Goal: Information Seeking & Learning: Learn about a topic

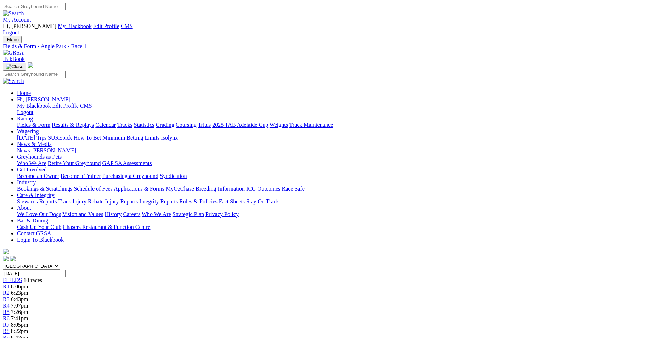
click at [24, 50] on img at bounding box center [13, 53] width 21 height 6
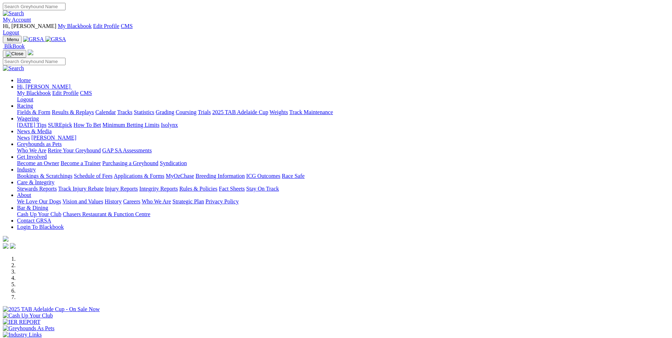
scroll to position [177, 0]
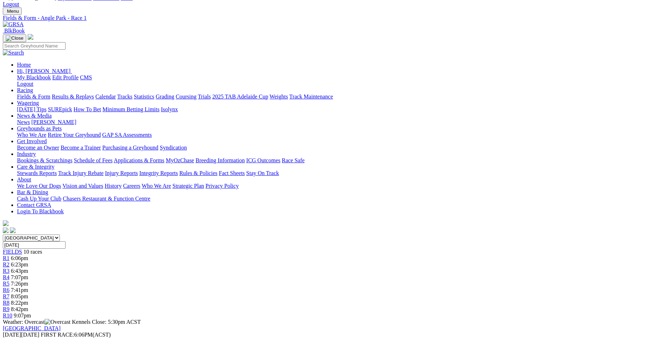
scroll to position [71, 0]
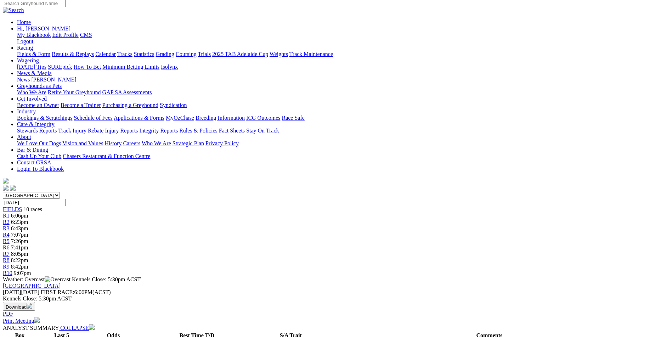
drag, startPoint x: 307, startPoint y: 223, endPoint x: 333, endPoint y: 245, distance: 33.7
drag, startPoint x: 333, startPoint y: 245, endPoint x: 321, endPoint y: 232, distance: 17.0
copy p "BELLA MAPLE (7) on top in this one. She has been sound at her last two and she'…"
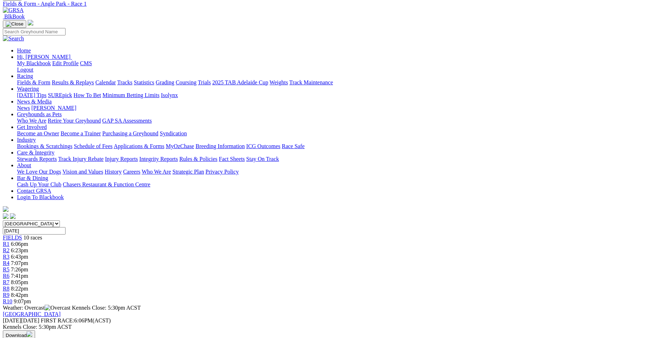
scroll to position [0, 0]
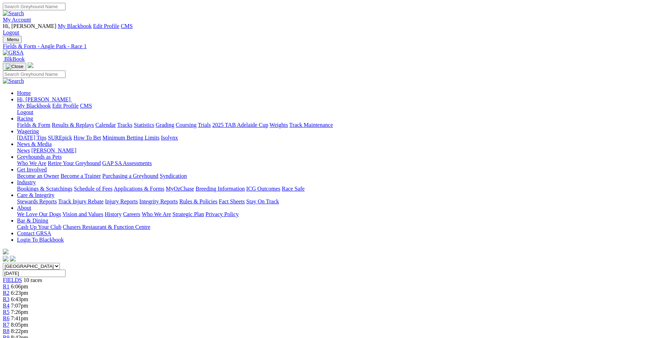
click at [10, 290] on span "R2" at bounding box center [6, 293] width 7 height 6
drag, startPoint x: 298, startPoint y: 292, endPoint x: 436, endPoint y: 311, distance: 139.3
drag, startPoint x: 436, startPoint y: 311, endPoint x: 388, endPoint y: 304, distance: 48.9
copy p "COME BACK JESS (2) has the speed to be pushing through here to the lead. If she…"
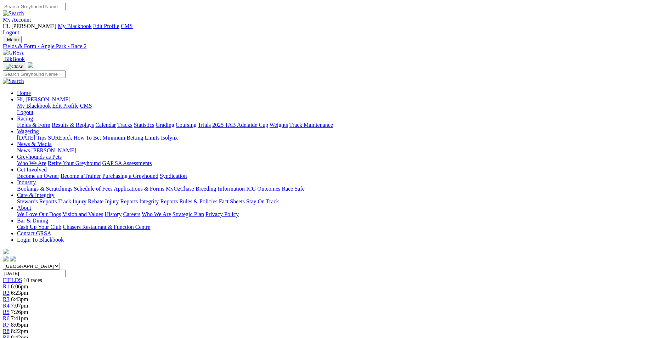
click at [10, 296] on link "R3" at bounding box center [6, 299] width 7 height 6
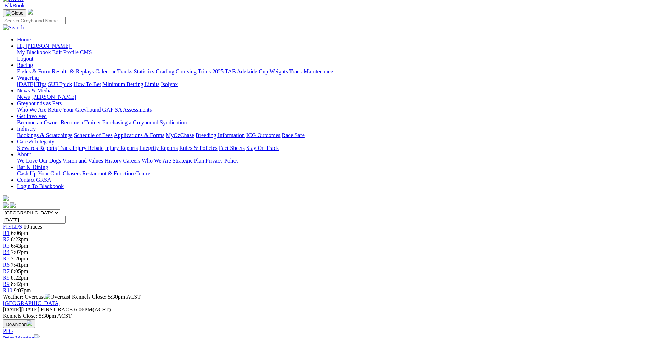
scroll to position [106, 0]
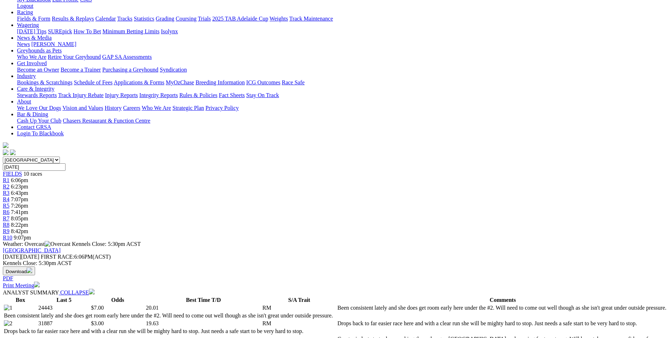
drag, startPoint x: 275, startPoint y: 190, endPoint x: 363, endPoint y: 209, distance: 90.1
drag, startPoint x: 363, startPoint y: 209, endPoint x: 329, endPoint y: 201, distance: 35.2
copy p "IT'S JACKIE (2) will find this much easier than her recent runs and despite dro…"
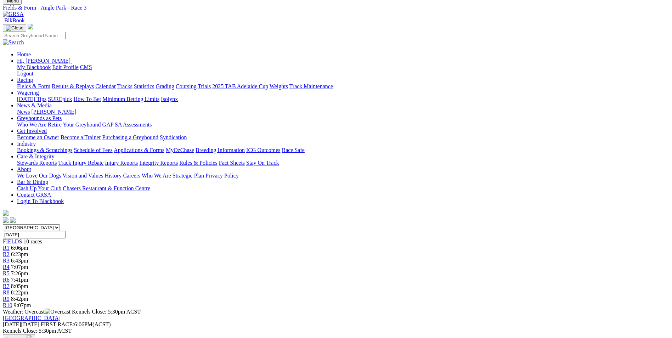
scroll to position [0, 0]
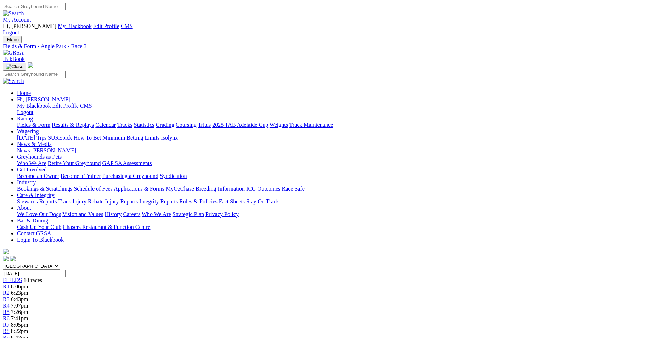
click at [10, 302] on span "R4" at bounding box center [6, 305] width 7 height 6
drag, startPoint x: 282, startPoint y: 301, endPoint x: 403, endPoint y: 320, distance: 122.0
drag, startPoint x: 403, startPoint y: 320, endPoint x: 368, endPoint y: 307, distance: 37.1
copy p "A bit of early pace in this one. GOLDEN ZEAL (4) has genuine pace on her side a…"
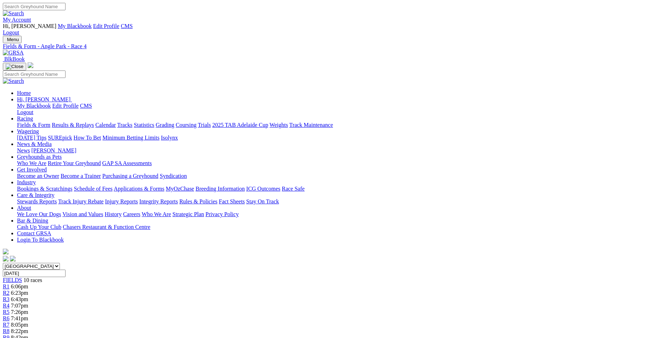
click at [338, 309] on div "R5 7:26pm" at bounding box center [336, 312] width 666 height 6
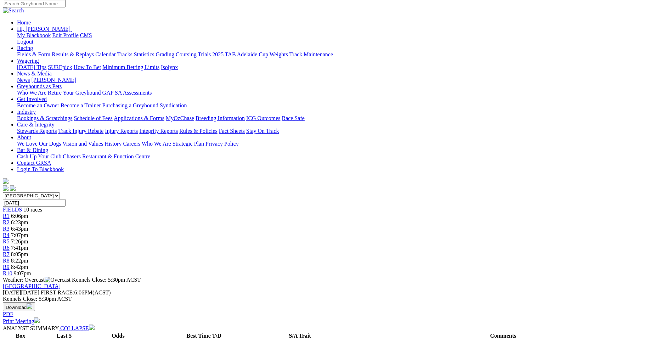
scroll to position [71, 0]
drag, startPoint x: 296, startPoint y: 225, endPoint x: 451, endPoint y: 245, distance: 156.1
drag, startPoint x: 451, startPoint y: 245, endPoint x: 386, endPoint y: 233, distance: 65.9
copy p "NAUGHTY NUNG (4) was great last start and she would have derived a bit of confi…"
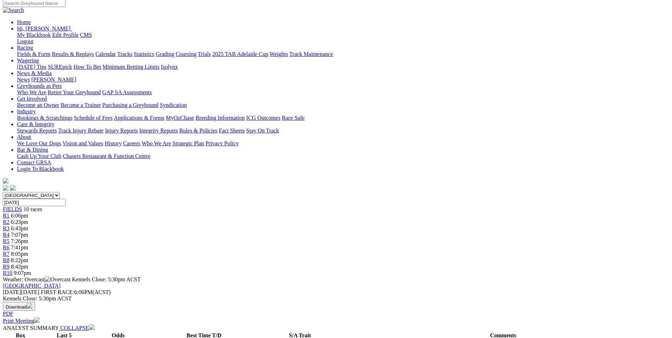
click at [10, 244] on link "R6" at bounding box center [6, 247] width 7 height 6
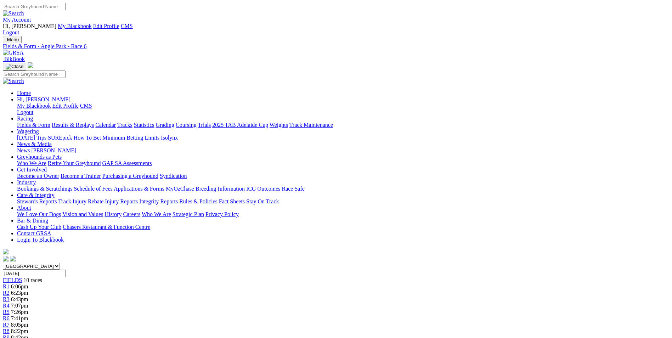
drag, startPoint x: 252, startPoint y: 304, endPoint x: 495, endPoint y: 315, distance: 243.8
drag, startPoint x: 495, startPoint y: 315, endPoint x: 439, endPoint y: 310, distance: 56.9
copy p "ALLINGA METRO (4) is the class of this field and he resumed in a much tougher r…"
click at [422, 321] on div "R7 8:05pm" at bounding box center [336, 324] width 666 height 6
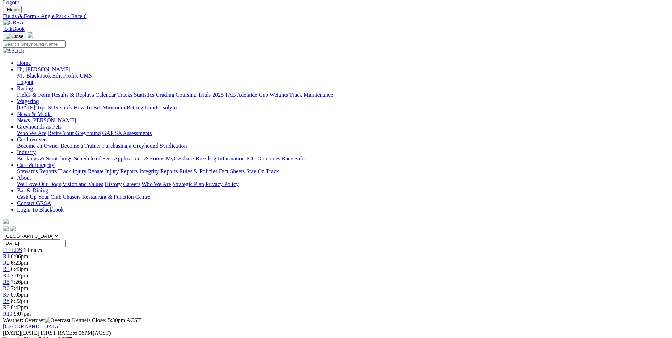
scroll to position [71, 0]
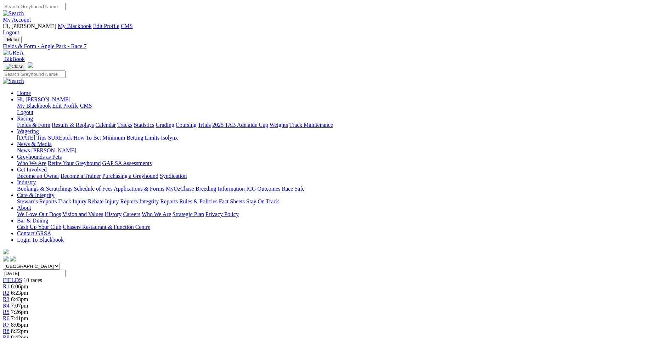
drag, startPoint x: 303, startPoint y: 296, endPoint x: 398, endPoint y: 317, distance: 97.5
drag, startPoint x: 398, startPoint y: 317, endPoint x: 356, endPoint y: 309, distance: 42.5
copy p "SNAP THE DRAGON (7) will fly through the gears midrace and if he gets some room…"
click at [10, 328] on link "R8" at bounding box center [6, 331] width 7 height 6
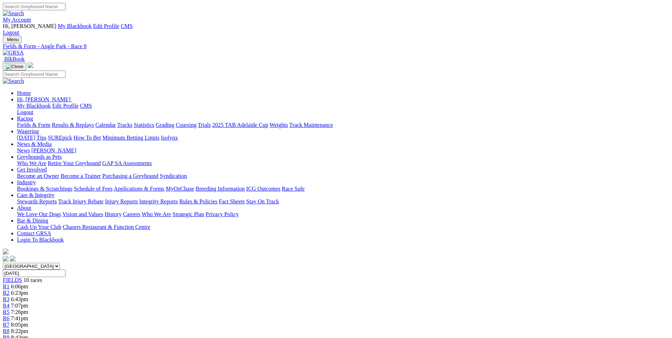
scroll to position [71, 0]
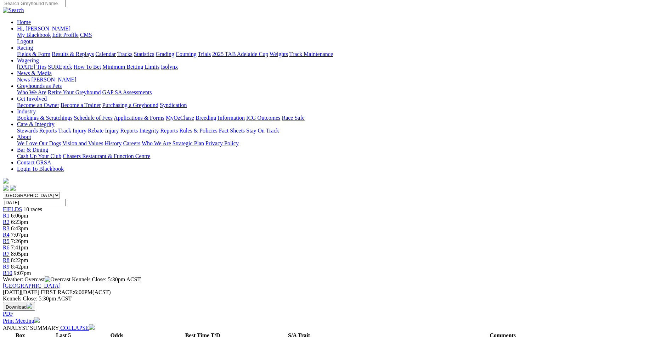
drag, startPoint x: 309, startPoint y: 222, endPoint x: 338, endPoint y: 248, distance: 38.4
drag, startPoint x: 338, startPoint y: 248, endPoint x: 322, endPoint y: 233, distance: 22.0
copy p "Despite some ordinary numerical form, CABAO NICKEL (1) can return to the winner…"
click at [504, 263] on div "R9 8:42pm" at bounding box center [336, 266] width 666 height 6
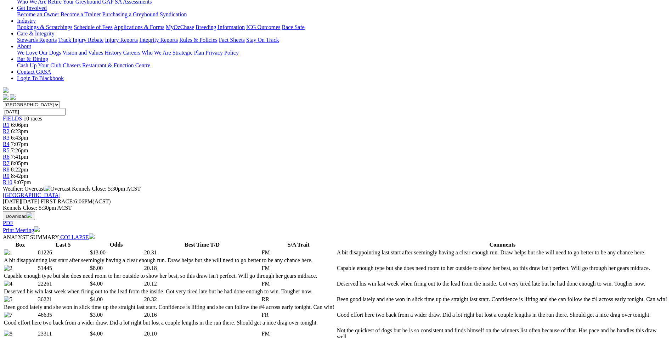
scroll to position [177, 0]
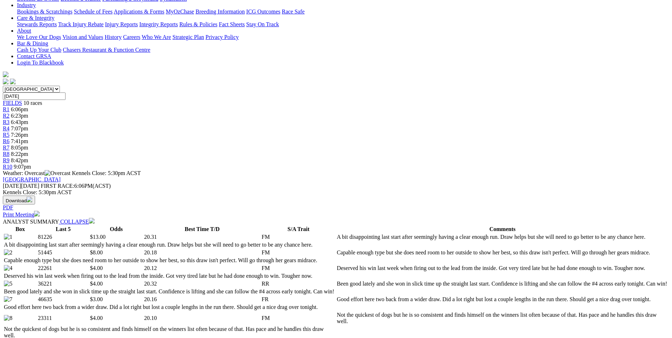
drag, startPoint x: 282, startPoint y: 120, endPoint x: 407, endPoint y: 144, distance: 126.9
drag, startPoint x: 407, startPoint y: 144, endPoint x: 371, endPoint y: 133, distance: 37.3
copy p "STORM SISTER (5) is getting better with each run and she was super up the strai…"
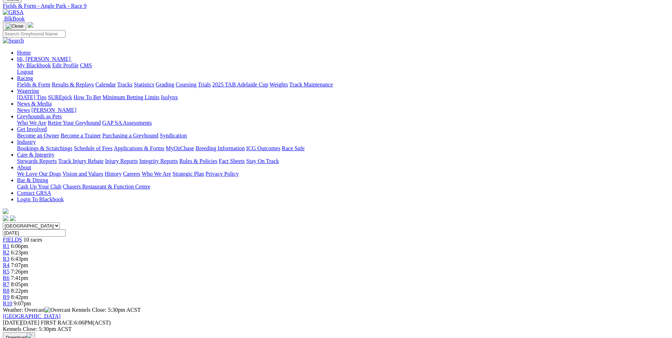
scroll to position [35, 0]
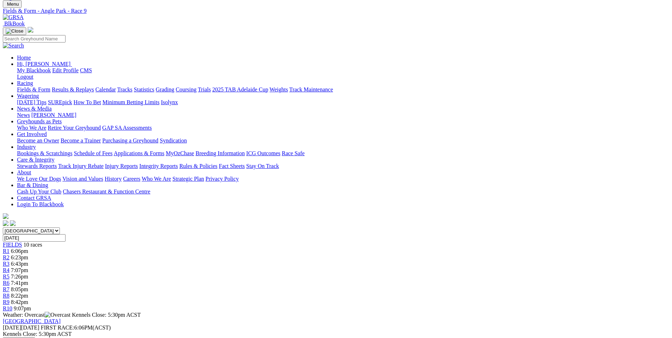
click at [12, 305] on link "R10" at bounding box center [8, 308] width 10 height 6
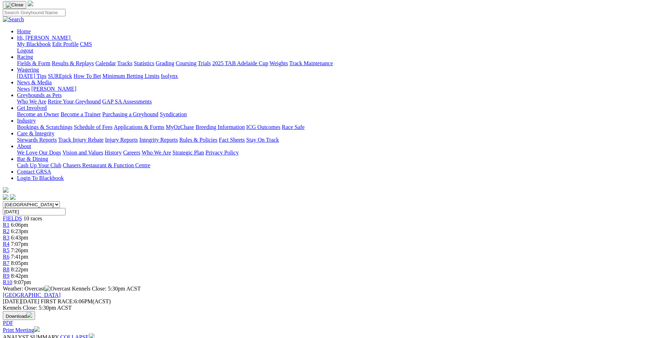
scroll to position [71, 0]
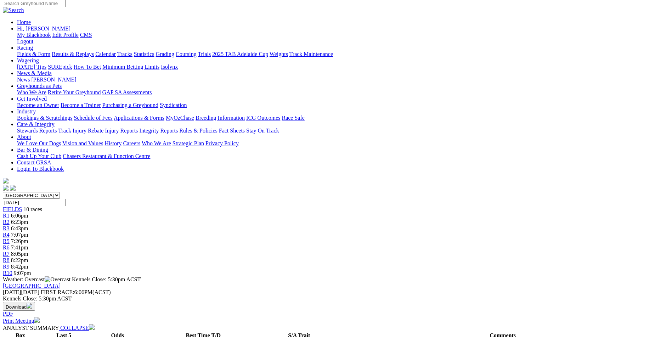
drag, startPoint x: 303, startPoint y: 229, endPoint x: 508, endPoint y: 256, distance: 207.0
drag, startPoint x: 508, startPoint y: 256, endPoint x: 455, endPoint y: 241, distance: 55.3
drag, startPoint x: 478, startPoint y: 247, endPoint x: 305, endPoint y: 231, distance: 173.5
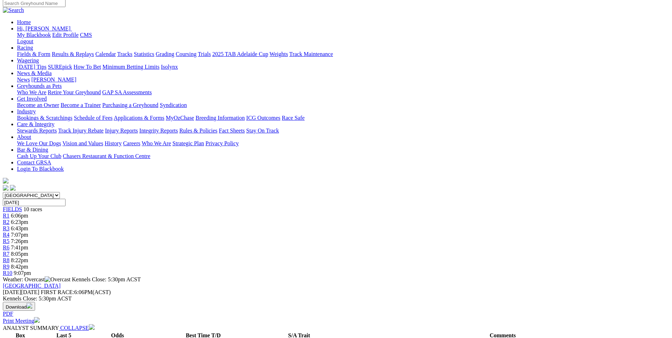
drag, startPoint x: 305, startPoint y: 231, endPoint x: 336, endPoint y: 240, distance: 32.2
copy p "Best of the night to send us home. ELEGANT ZEPHYR (2) is the quickest in this r…"
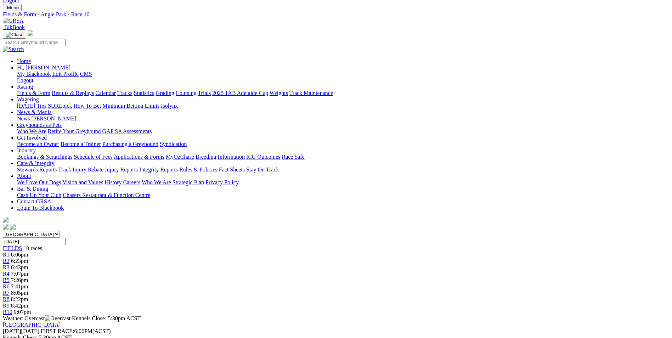
scroll to position [0, 0]
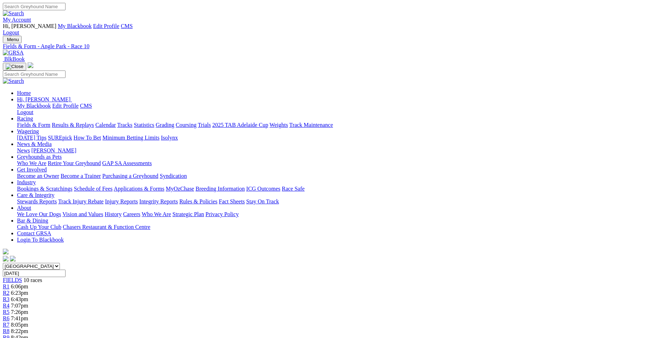
click at [24, 50] on img at bounding box center [13, 53] width 21 height 6
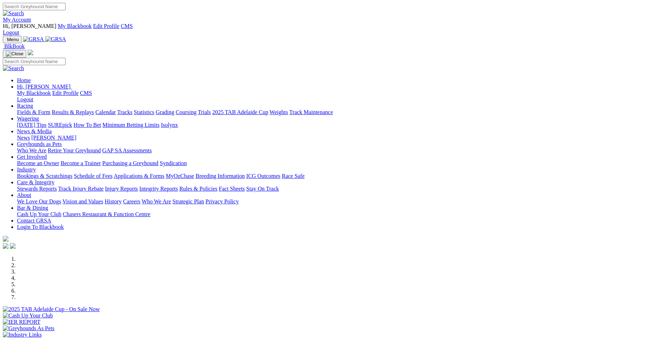
scroll to position [177, 0]
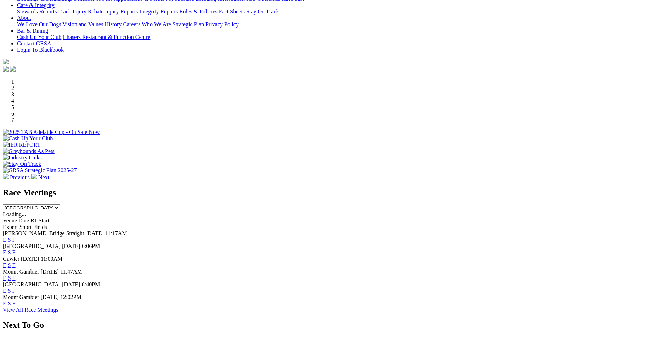
click at [6, 262] on link "E" at bounding box center [5, 265] width 4 height 6
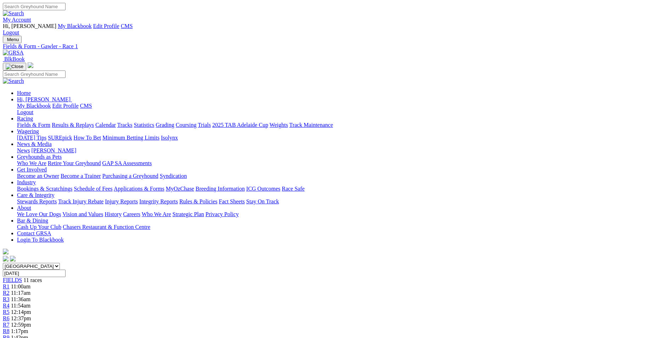
drag, startPoint x: 295, startPoint y: 291, endPoint x: 472, endPoint y: 309, distance: 177.9
drag, startPoint x: 472, startPoint y: 309, endPoint x: 424, endPoint y: 299, distance: 49.1
copy p "BANG BANG JACK (8) Looked the goods winning his last two starts in good time. H…"
click at [10, 290] on link "R2" at bounding box center [6, 293] width 7 height 6
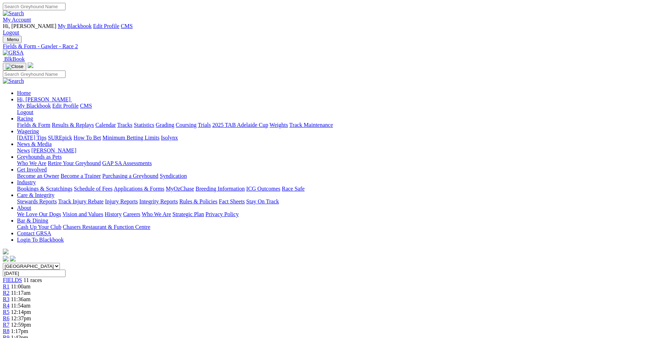
drag, startPoint x: 298, startPoint y: 278, endPoint x: 340, endPoint y: 301, distance: 48.3
drag, startPoint x: 340, startPoint y: 301, endPoint x: 339, endPoint y: 284, distance: 16.7
copy p "BACK TO WORK (1) Rare win from a middle draw at [GEOGRAPHIC_DATA] [DATE]. Down …"
click at [10, 296] on link "R3" at bounding box center [6, 299] width 7 height 6
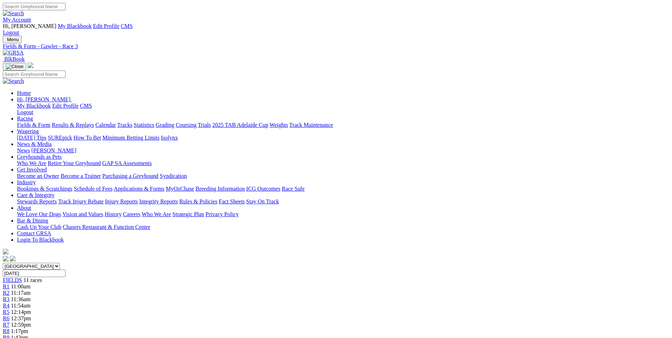
drag, startPoint x: 312, startPoint y: 278, endPoint x: 341, endPoint y: 303, distance: 38.7
drag, startPoint x: 341, startPoint y: 303, endPoint x: 333, endPoint y: 292, distance: 13.3
copy p "DOUBLE HELIX (8) Resumes. 2nd from a wide draw in good time at Angle Park May 1…"
click at [30, 302] on span "11:54am" at bounding box center [20, 305] width 19 height 6
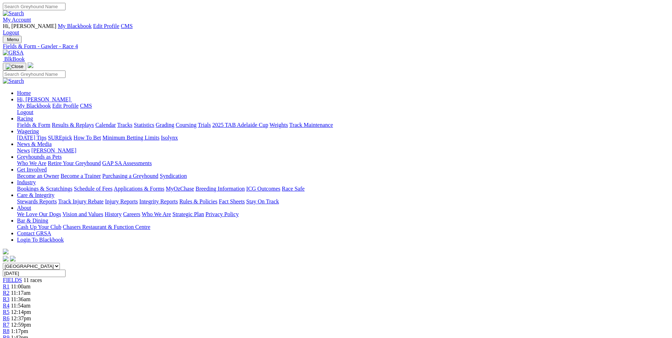
drag, startPoint x: 282, startPoint y: 290, endPoint x: 397, endPoint y: 308, distance: 116.2
drag, startPoint x: 397, startPoint y: 308, endPoint x: 348, endPoint y: 299, distance: 49.7
copy p "CARIBBEAN CROWN (2) Placed from a wide draw at [GEOGRAPHIC_DATA] over 530m [DAT…"
click at [322, 309] on div "R5 12:14pm" at bounding box center [336, 312] width 666 height 6
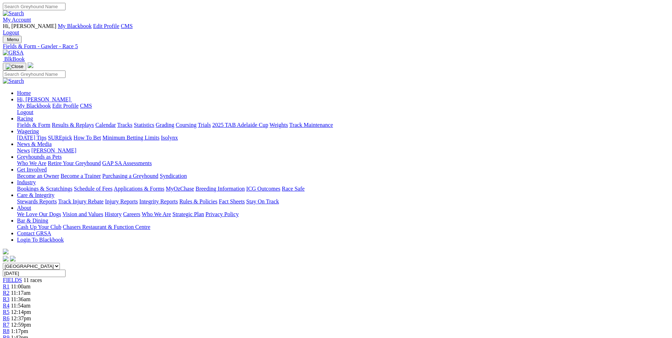
drag, startPoint x: 307, startPoint y: 289, endPoint x: 377, endPoint y: 324, distance: 77.9
drag, startPoint x: 377, startPoint y: 324, endPoint x: 355, endPoint y: 305, distance: 29.3
copy p "MAD MAVERICK (8) Midfield from a middle draw and wasn't beaten far [DATE]. Good…"
click at [352, 315] on div "R6 12:37pm" at bounding box center [336, 318] width 666 height 6
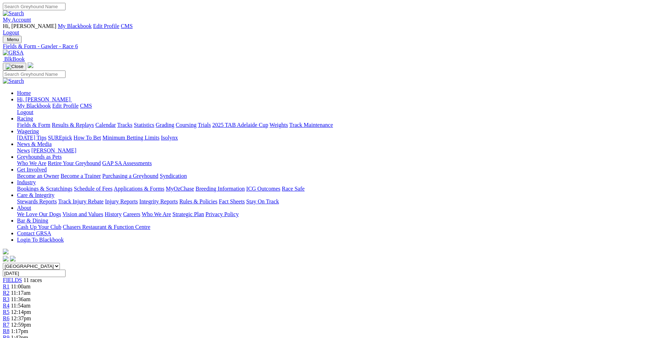
drag, startPoint x: 262, startPoint y: 290, endPoint x: 352, endPoint y: 315, distance: 94.2
drag, startPoint x: 352, startPoint y: 315, endPoint x: 302, endPoint y: 302, distance: 51.7
copy p "CARE FACTOR (7) Looked good winning at [GEOGRAPHIC_DATA] in decent time over 53…"
drag, startPoint x: 390, startPoint y: 118, endPoint x: 393, endPoint y: 112, distance: 6.8
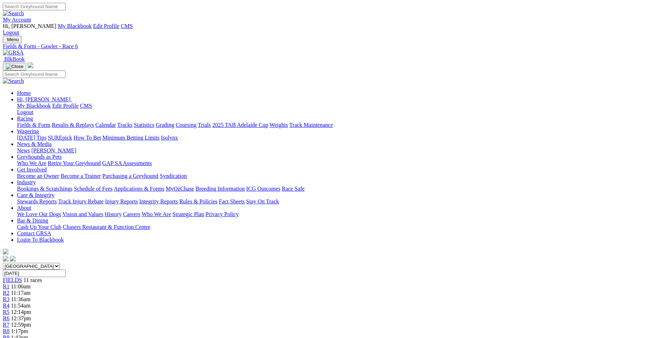
click at [390, 321] on div "R7 12:59pm" at bounding box center [336, 324] width 666 height 6
click at [10, 321] on span "R7" at bounding box center [6, 324] width 7 height 6
drag, startPoint x: 290, startPoint y: 302, endPoint x: 460, endPoint y: 324, distance: 171.6
drag, startPoint x: 460, startPoint y: 324, endPoint x: 407, endPoint y: 313, distance: 53.9
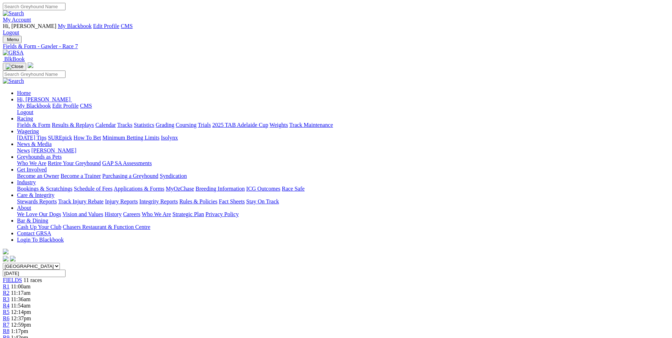
copy p "BINNAWAY PEARL (7) Angle Park winner from the rails in good time Aug 11. Placed…"
click at [10, 328] on link "R8" at bounding box center [6, 331] width 7 height 6
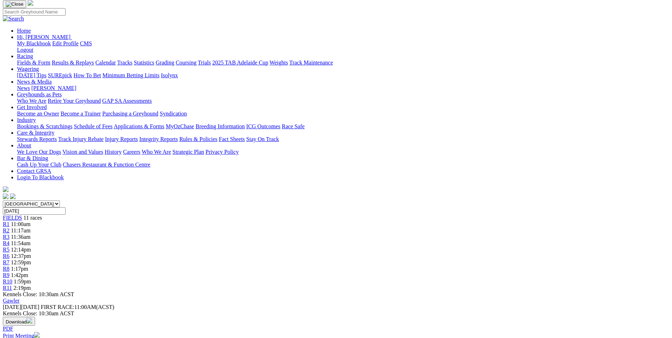
scroll to position [71, 0]
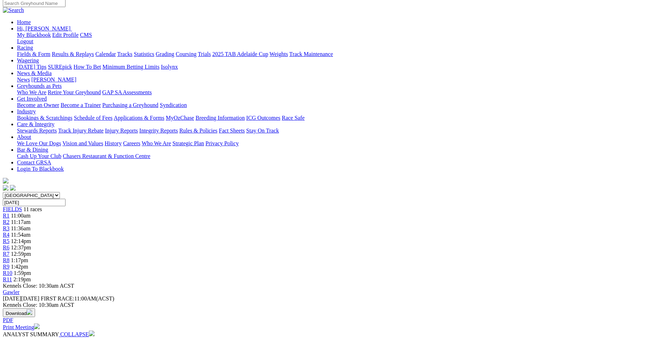
drag, startPoint x: 275, startPoint y: 231, endPoint x: 377, endPoint y: 249, distance: 103.9
drag, startPoint x: 377, startPoint y: 249, endPoint x: 358, endPoint y: 240, distance: 22.0
copy p "HOME TOWN (3) 4th over the 531m on Friday and back in distance now. Gets room i…"
click at [473, 263] on div "R9 1:42pm" at bounding box center [336, 266] width 666 height 6
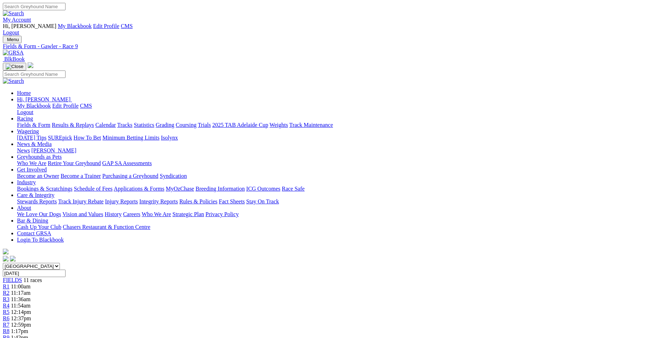
drag, startPoint x: 245, startPoint y: 276, endPoint x: 274, endPoint y: 298, distance: 35.8
drag, startPoint x: 274, startPoint y: 298, endPoint x: 261, endPoint y: 288, distance: 15.6
copy p "YOU AIN'T IT (1) Showed good speed from the middle when winning Aug 31. Decent …"
click at [12, 337] on link "R10" at bounding box center [8, 344] width 10 height 6
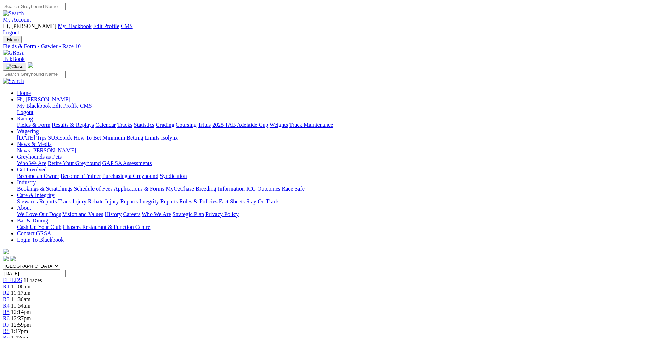
drag, startPoint x: 272, startPoint y: 276, endPoint x: 370, endPoint y: 302, distance: 101.4
drag, startPoint x: 370, startPoint y: 302, endPoint x: 348, endPoint y: 288, distance: 26.2
copy p "RED SAID SO (4) Won his last three on the straight in quick time and he has the…"
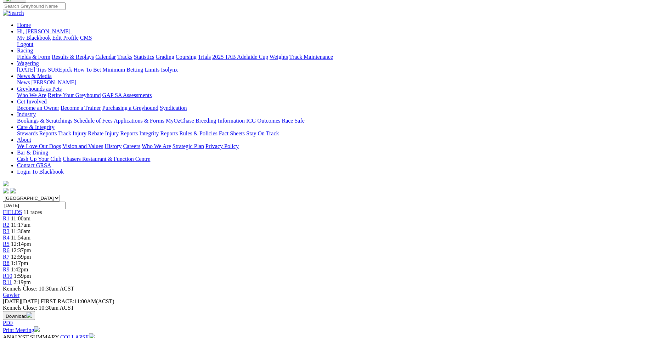
scroll to position [71, 0]
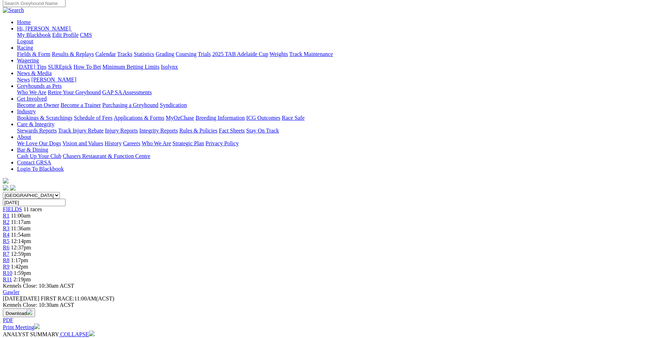
drag, startPoint x: 309, startPoint y: 206, endPoint x: 356, endPoint y: 230, distance: 52.7
drag, startPoint x: 356, startPoint y: 230, endPoint x: 331, endPoint y: 215, distance: 29.0
copy p "LOST AT SEA (1) Boxed on well from the middle when winning in harder class Aug …"
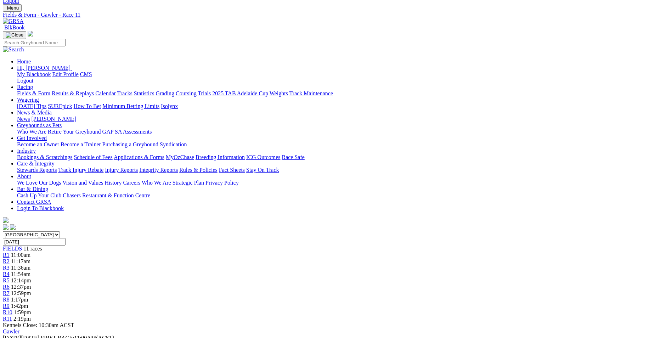
scroll to position [0, 0]
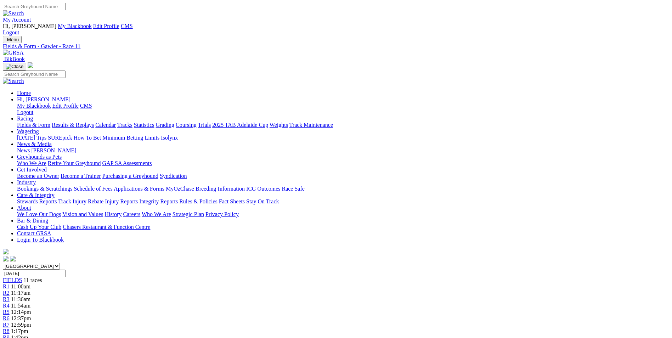
click at [24, 50] on img at bounding box center [13, 53] width 21 height 6
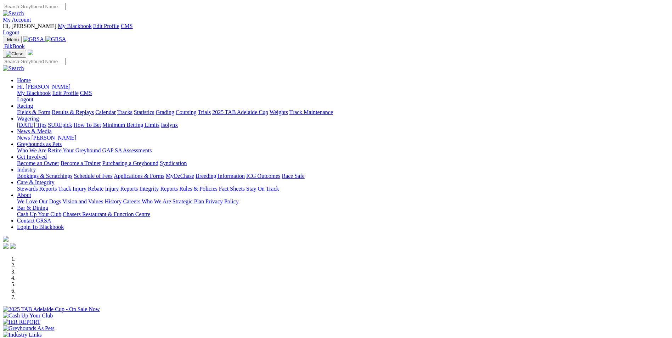
scroll to position [177, 0]
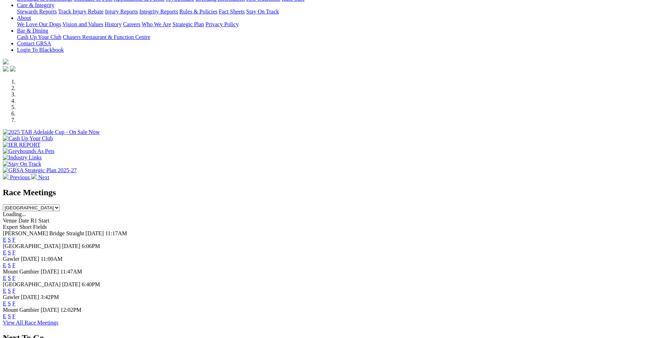
click at [6, 287] on link "E" at bounding box center [5, 290] width 4 height 6
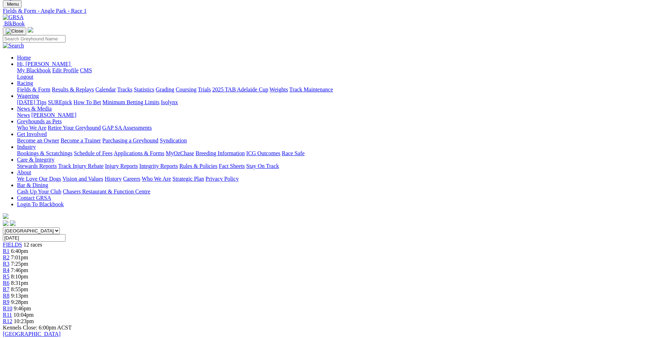
scroll to position [71, 0]
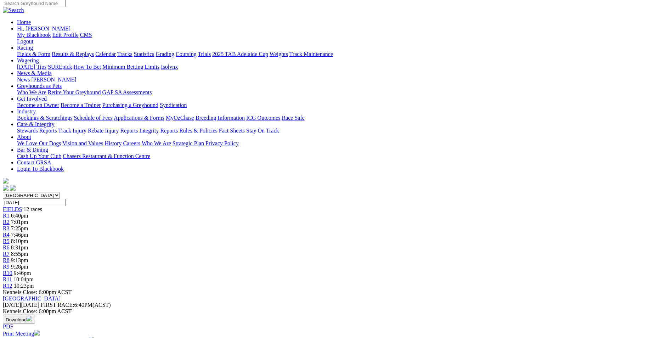
drag, startPoint x: 305, startPoint y: 242, endPoint x: 490, endPoint y: 263, distance: 185.9
drag, startPoint x: 490, startPoint y: 263, endPoint x: 454, endPoint y: 255, distance: 36.2
copy p "Tricky event to start the night with, several chances here so i went with Big C…"
click at [196, 219] on div "R2 7:01pm" at bounding box center [336, 222] width 666 height 6
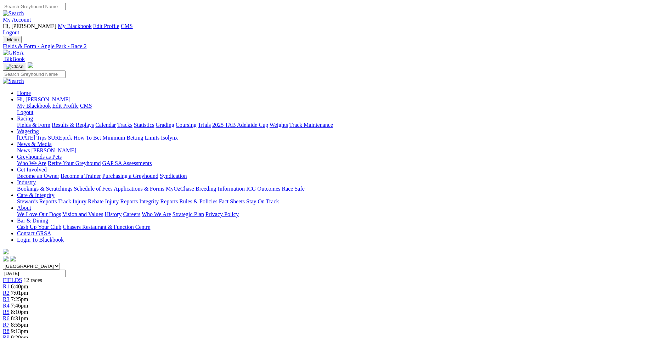
drag, startPoint x: 293, startPoint y: 277, endPoint x: 418, endPoint y: 298, distance: 126.8
drag, startPoint x: 418, startPoint y: 298, endPoint x: 371, endPoint y: 285, distance: 48.4
copy p "This is the maiden of the evening and He's Mensch (2) gets his chance here from…"
click at [10, 296] on link "R3" at bounding box center [6, 299] width 7 height 6
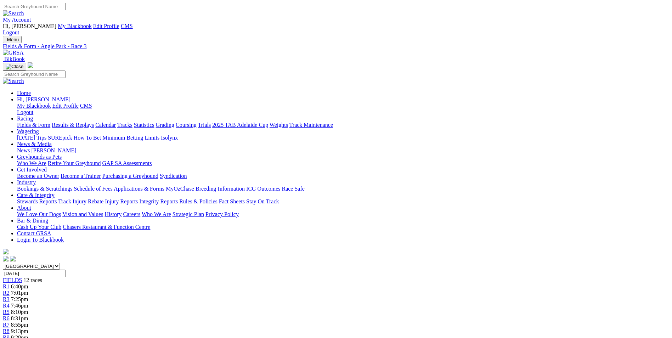
drag, startPoint x: 241, startPoint y: 290, endPoint x: 480, endPoint y: 307, distance: 238.8
drag, startPoint x: 480, startPoint y: 307, endPoint x: 451, endPoint y: 298, distance: 30.5
copy p "First heat of the SA Oaks, with several interstate runners engaged [PERSON_NAME…"
click at [28, 302] on span "7:46pm" at bounding box center [19, 305] width 17 height 6
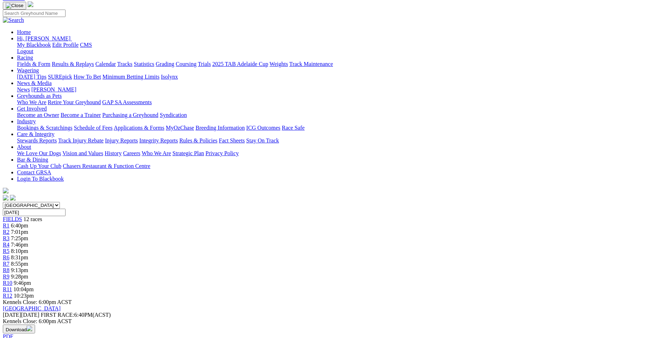
scroll to position [71, 0]
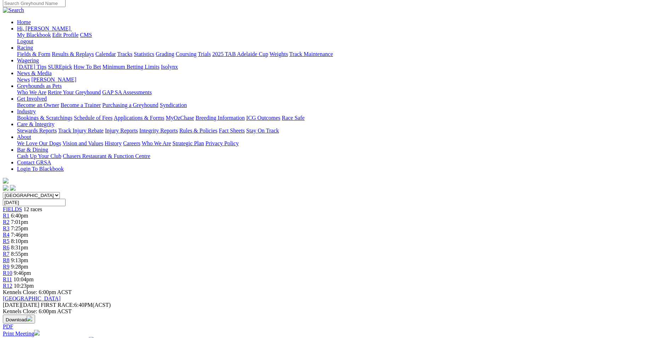
drag, startPoint x: 242, startPoint y: 220, endPoint x: 426, endPoint y: 234, distance: 184.9
drag, startPoint x: 426, startPoint y: 234, endPoint x: 399, endPoint y: 231, distance: 27.4
copy p "The 2nd of the 2025 SA Oaks, [PERSON_NAME] Slay showed her true ability when sc…"
click at [28, 238] on span "8:10pm" at bounding box center [19, 241] width 17 height 6
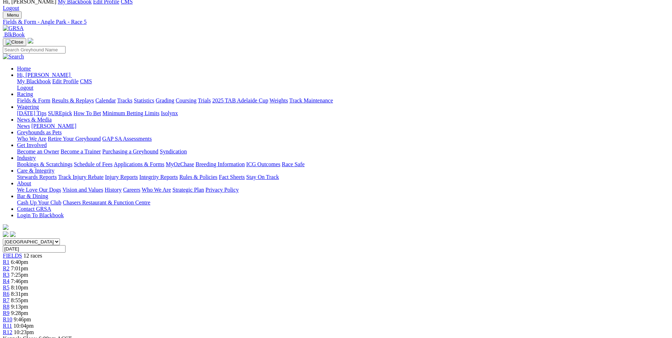
scroll to position [35, 0]
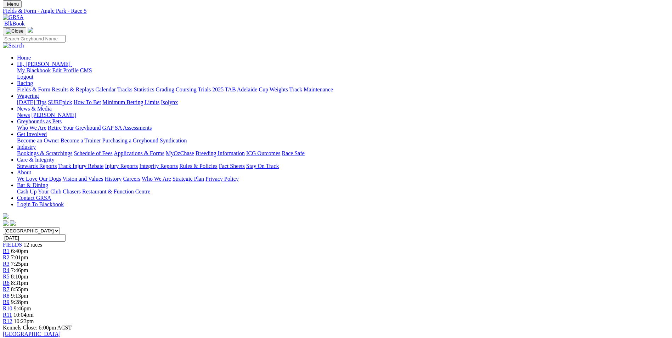
drag, startPoint x: 263, startPoint y: 253, endPoint x: 363, endPoint y: 272, distance: 101.9
drag, startPoint x: 363, startPoint y: 272, endPoint x: 340, endPoint y: 267, distance: 23.8
copy p "We see Mallee Beauty (4) return from her run in QLD when 5th in the National Sp…"
click at [28, 280] on span "8:31pm" at bounding box center [19, 283] width 17 height 6
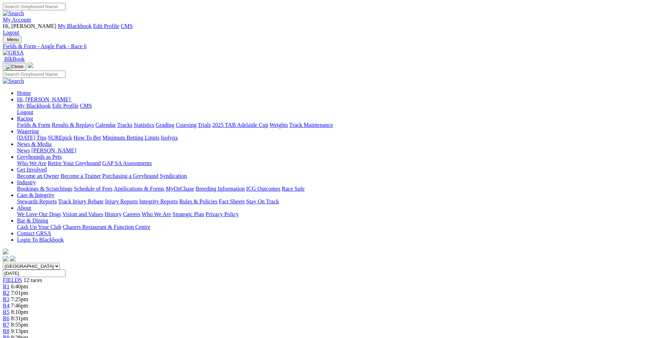
drag, startPoint x: 241, startPoint y: 302, endPoint x: 441, endPoint y: 320, distance: 200.8
drag, startPoint x: 441, startPoint y: 320, endPoint x: 400, endPoint y: 306, distance: 43.4
copy p "First Heat of the SA Derby, Keep Rolling (2) recent form has been very good wit…"
click at [368, 321] on div "R7 8:55pm" at bounding box center [336, 324] width 666 height 6
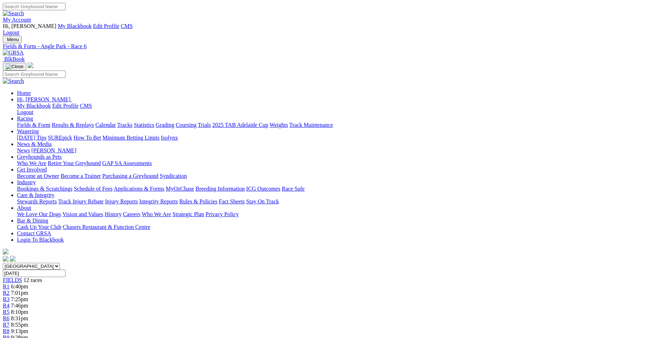
scroll to position [26, 0]
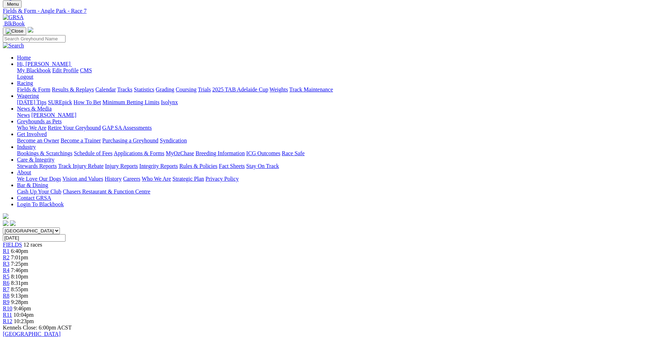
drag, startPoint x: 241, startPoint y: 278, endPoint x: 477, endPoint y: 291, distance: 236.5
drag, startPoint x: 477, startPoint y: 291, endPoint x: 439, endPoint y: 285, distance: 38.4
copy p "The 2nd heat of the Derby and local sprinter Dashing Jordy (6) is the pick here…"
click at [410, 292] on div "R8 9:13pm" at bounding box center [336, 295] width 666 height 6
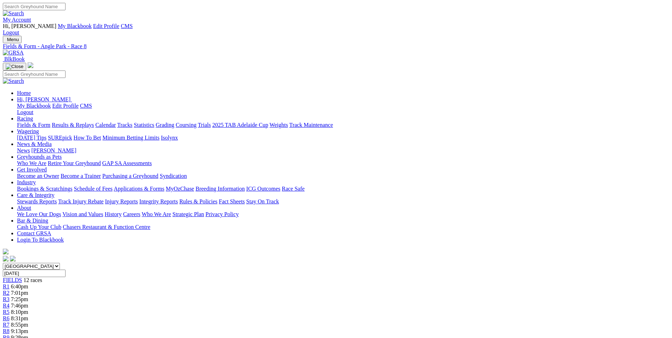
drag, startPoint x: 241, startPoint y: 313, endPoint x: 487, endPoint y: 327, distance: 246.1
drag, startPoint x: 487, startPoint y: 327, endPoint x: 429, endPoint y: 317, distance: 59.0
copy p "The last of the Derby heats and Rupee's Rocket (6) was very impressive when win…"
click at [434, 334] on div "R9 9:28pm" at bounding box center [336, 337] width 666 height 6
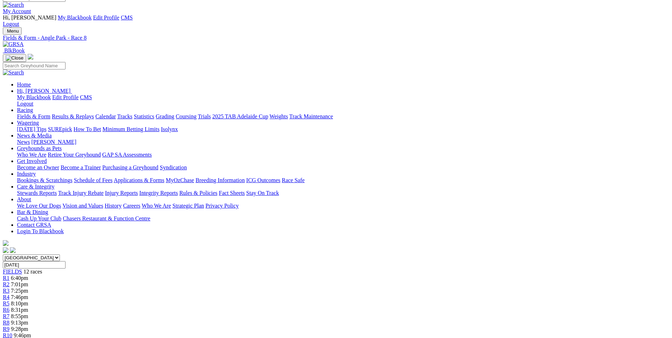
scroll to position [39, 0]
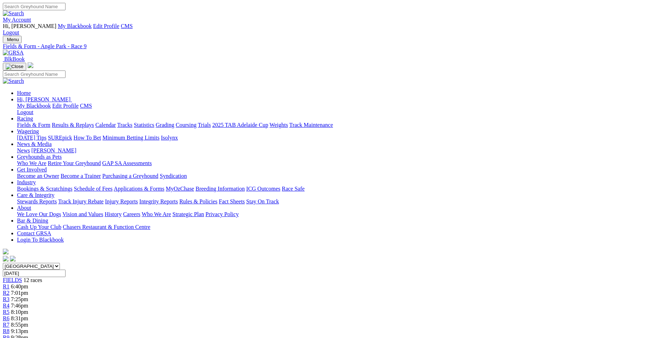
drag, startPoint x: 292, startPoint y: 277, endPoint x: 429, endPoint y: 295, distance: 137.8
drag, startPoint x: 429, startPoint y: 295, endPoint x: 391, endPoint y: 282, distance: 40.1
copy p "This is the distance affair of the evening, Springvale Bray (1) got a dream run…"
click at [31, 337] on span "9:46pm" at bounding box center [22, 344] width 17 height 6
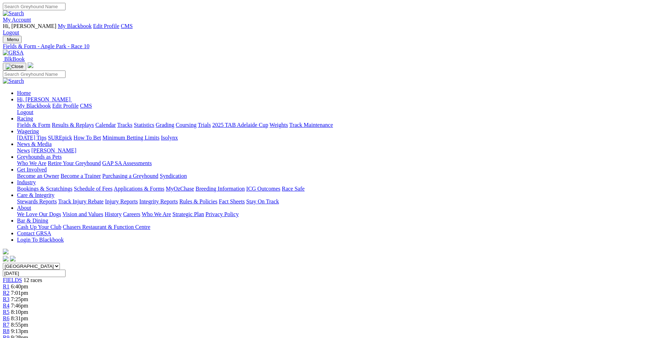
drag, startPoint x: 239, startPoint y: 289, endPoint x: 461, endPoint y: 302, distance: 222.3
drag, startPoint x: 461, startPoint y: 302, endPoint x: 402, endPoint y: 297, distance: 58.6
copy p "Stevie Monelli (4) has good form since arriving here in SA, this is wide open a…"
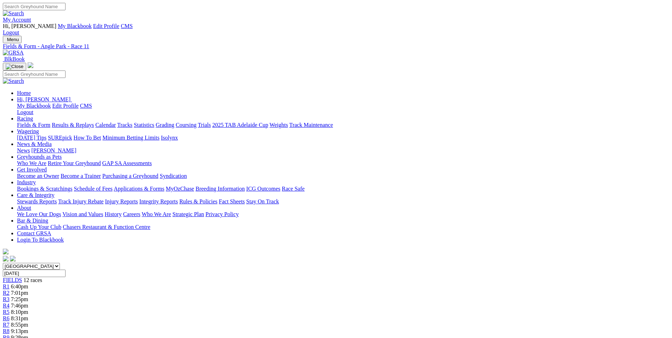
drag, startPoint x: 296, startPoint y: 287, endPoint x: 457, endPoint y: 310, distance: 163.1
drag, startPoint x: 457, startPoint y: 310, endPoint x: 388, endPoint y: 295, distance: 70.3
copy p "Zeberiah (1) returned here with a handy win here last start when showing good b…"
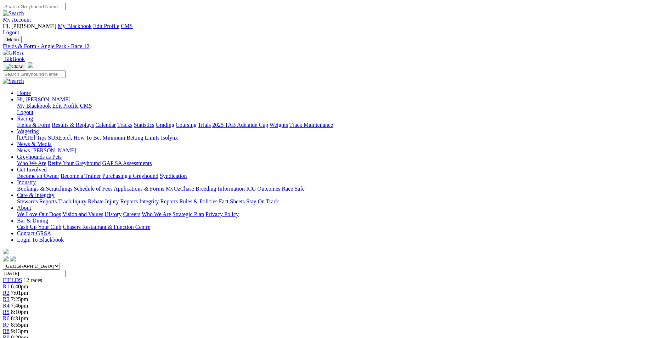
drag, startPoint x: 295, startPoint y: 301, endPoint x: 445, endPoint y: 325, distance: 152.7
drag, startPoint x: 445, startPoint y: 325, endPoint x: 401, endPoint y: 314, distance: 45.6
copy p "The last of a big night of racing, Take A Little (7) can bounce back here after…"
